Goal: Navigation & Orientation: Find specific page/section

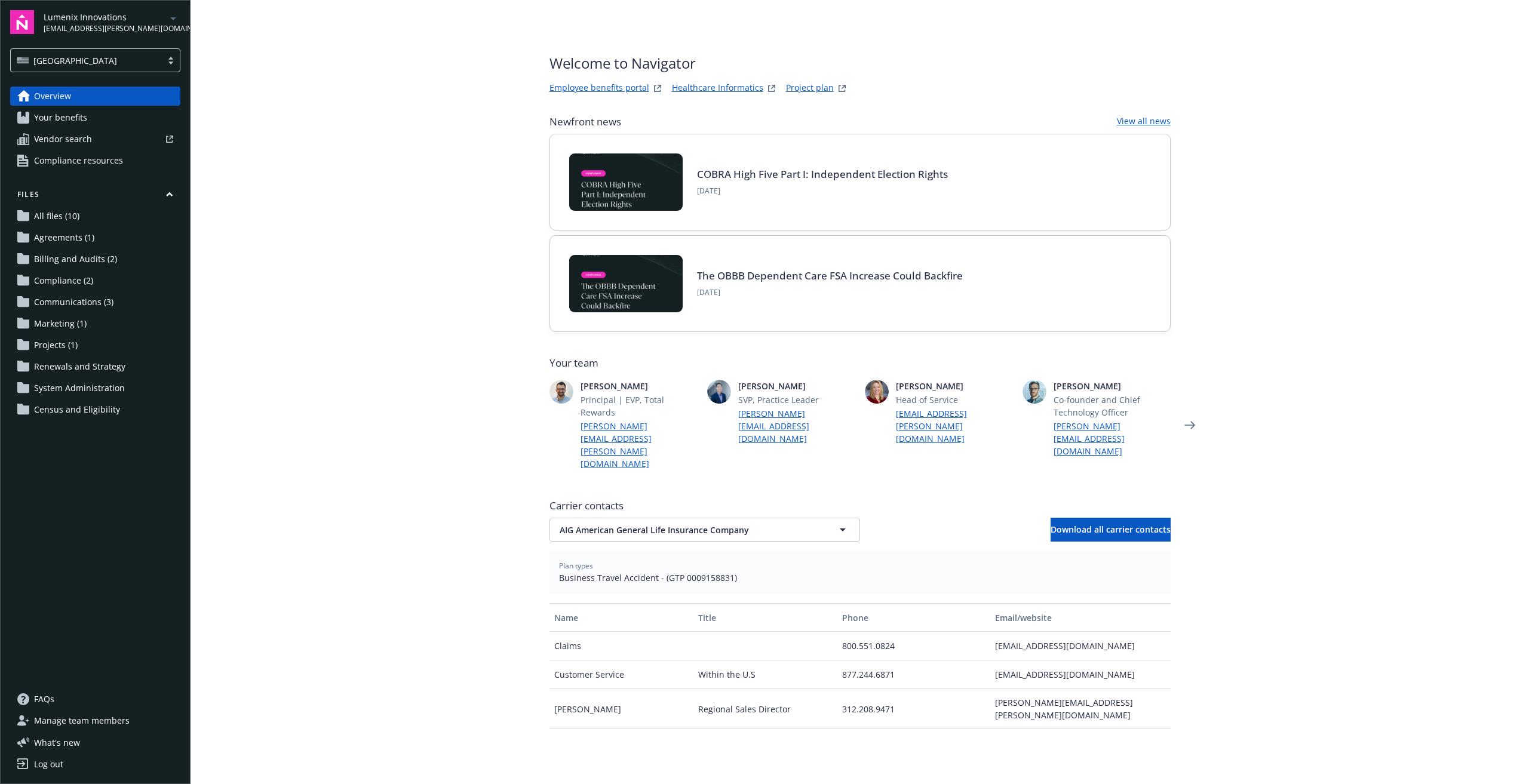
click at [349, 546] on main "Welcome to Navigator Employee benefits portal Healthcare Informatics Project pl…" at bounding box center [859, 392] width 1338 height 784
